Goal: Find specific page/section: Find specific page/section

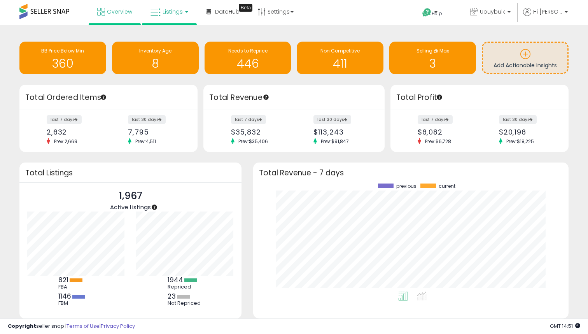
click at [186, 13] on link "Listings" at bounding box center [169, 11] width 49 height 23
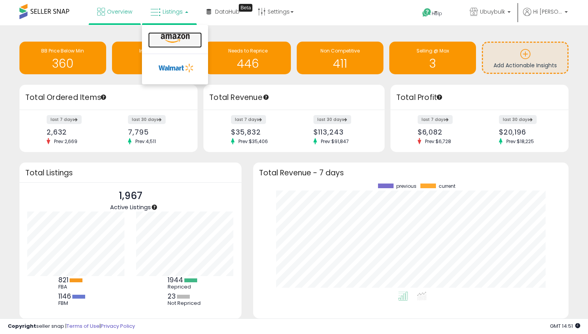
click at [176, 39] on icon at bounding box center [175, 38] width 34 height 10
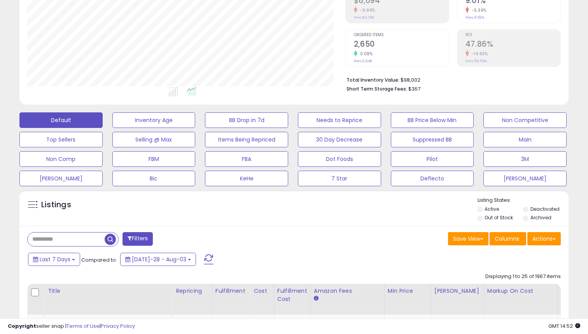
scroll to position [132, 0]
click at [140, 238] on button "Filters" at bounding box center [138, 240] width 30 height 14
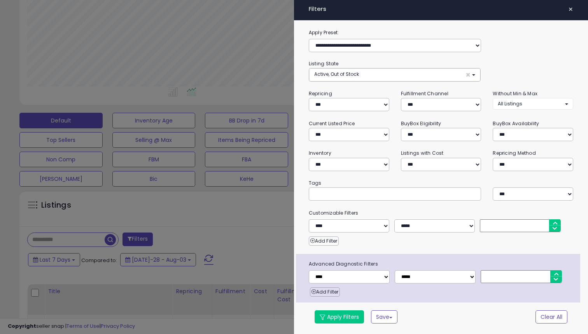
click at [235, 233] on div at bounding box center [294, 167] width 588 height 334
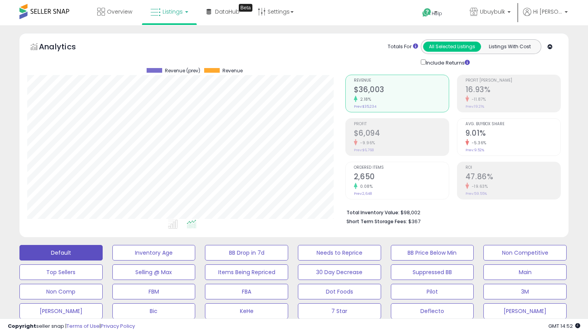
scroll to position [207, 0]
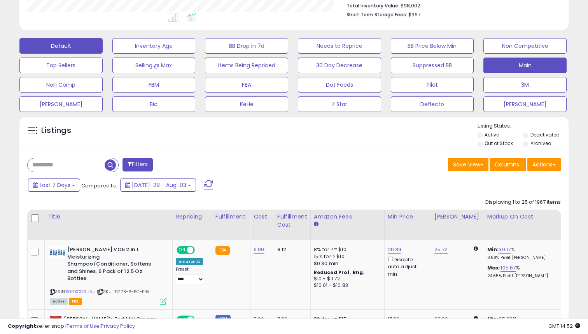
click at [196, 54] on button "Main" at bounding box center [153, 46] width 83 height 16
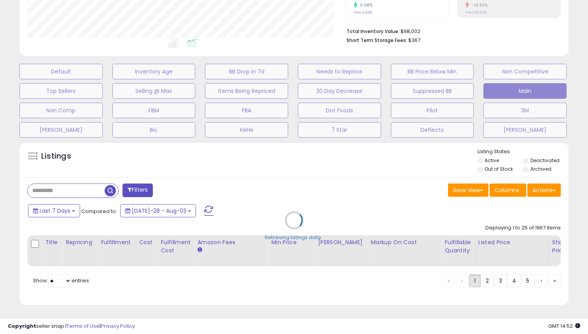
scroll to position [181, 0]
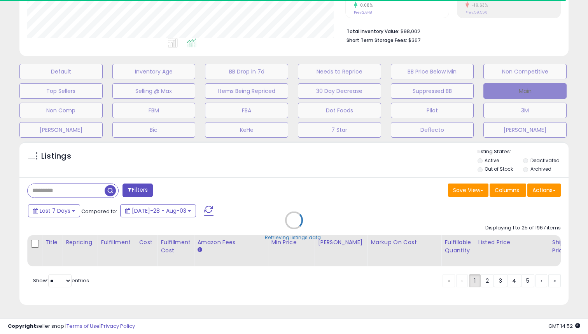
select select "**"
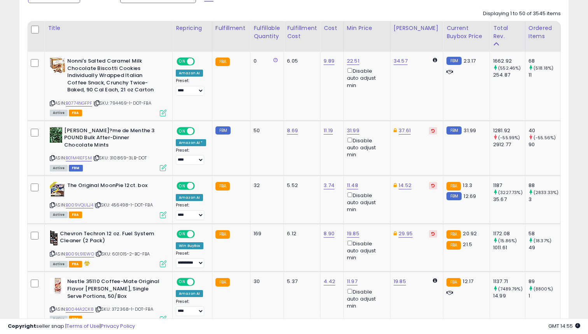
scroll to position [0, 0]
